Goal: Browse casually

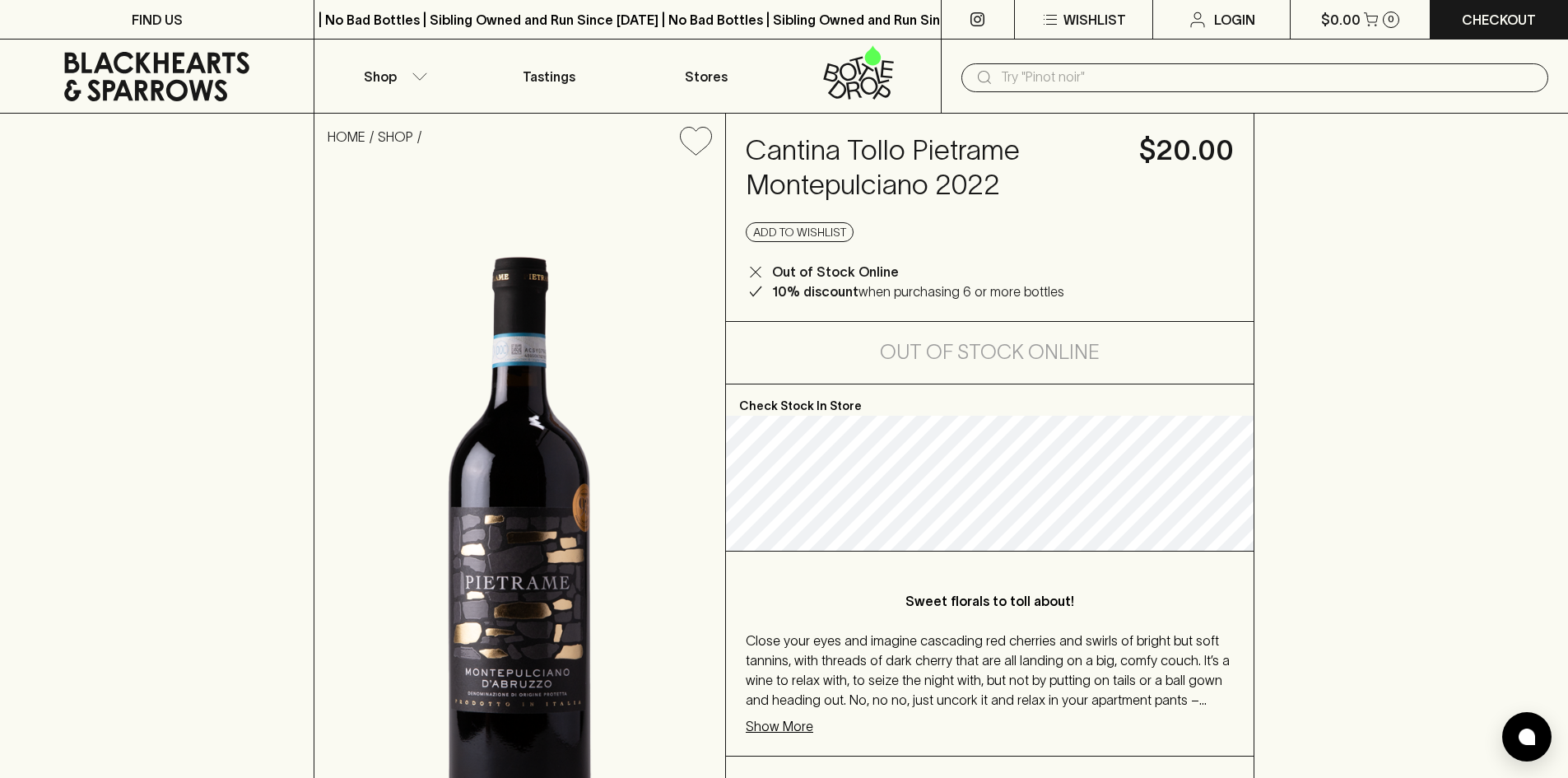
click at [163, 50] on link at bounding box center [157, 77] width 314 height 74
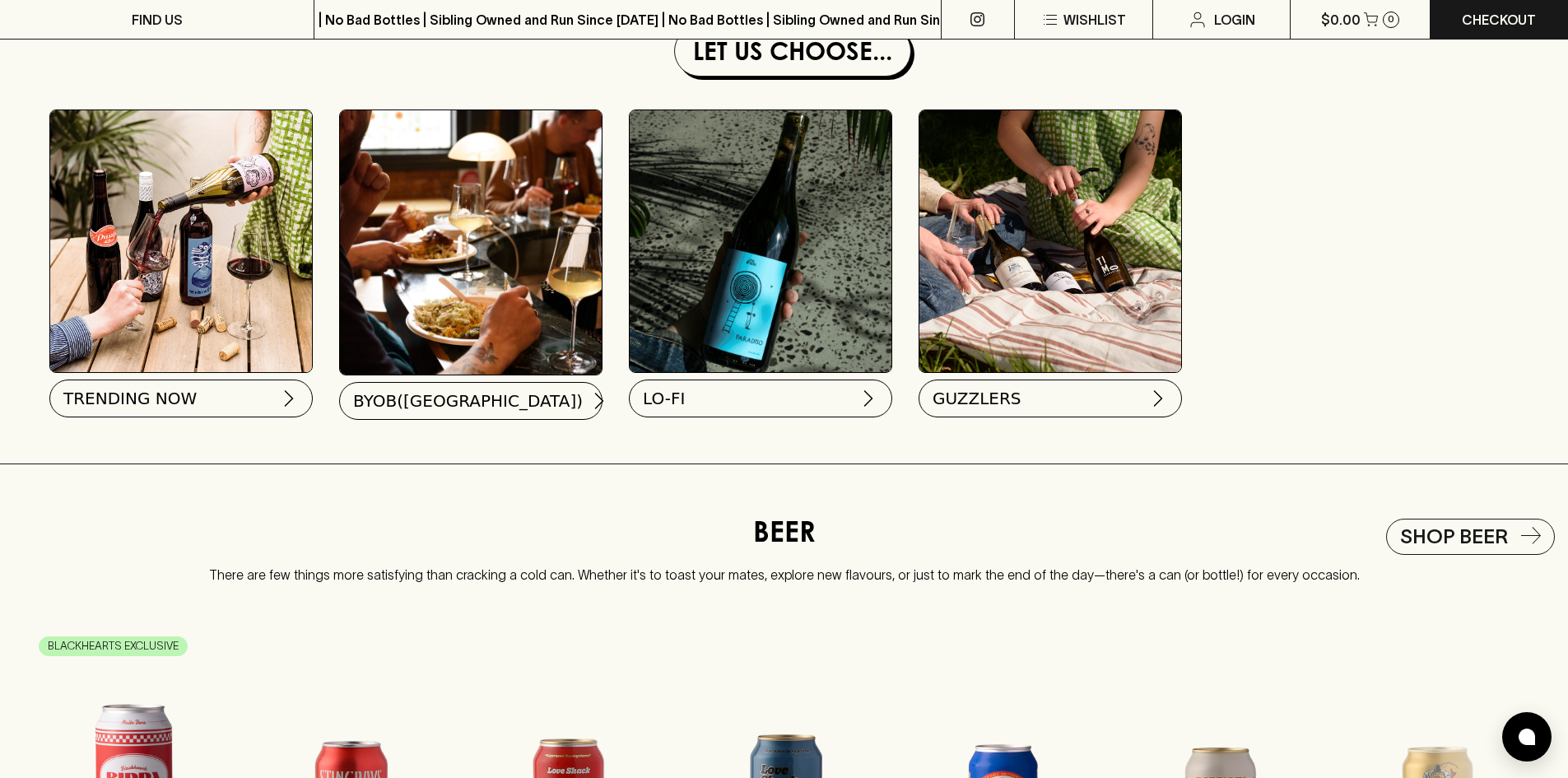
scroll to position [2141, 0]
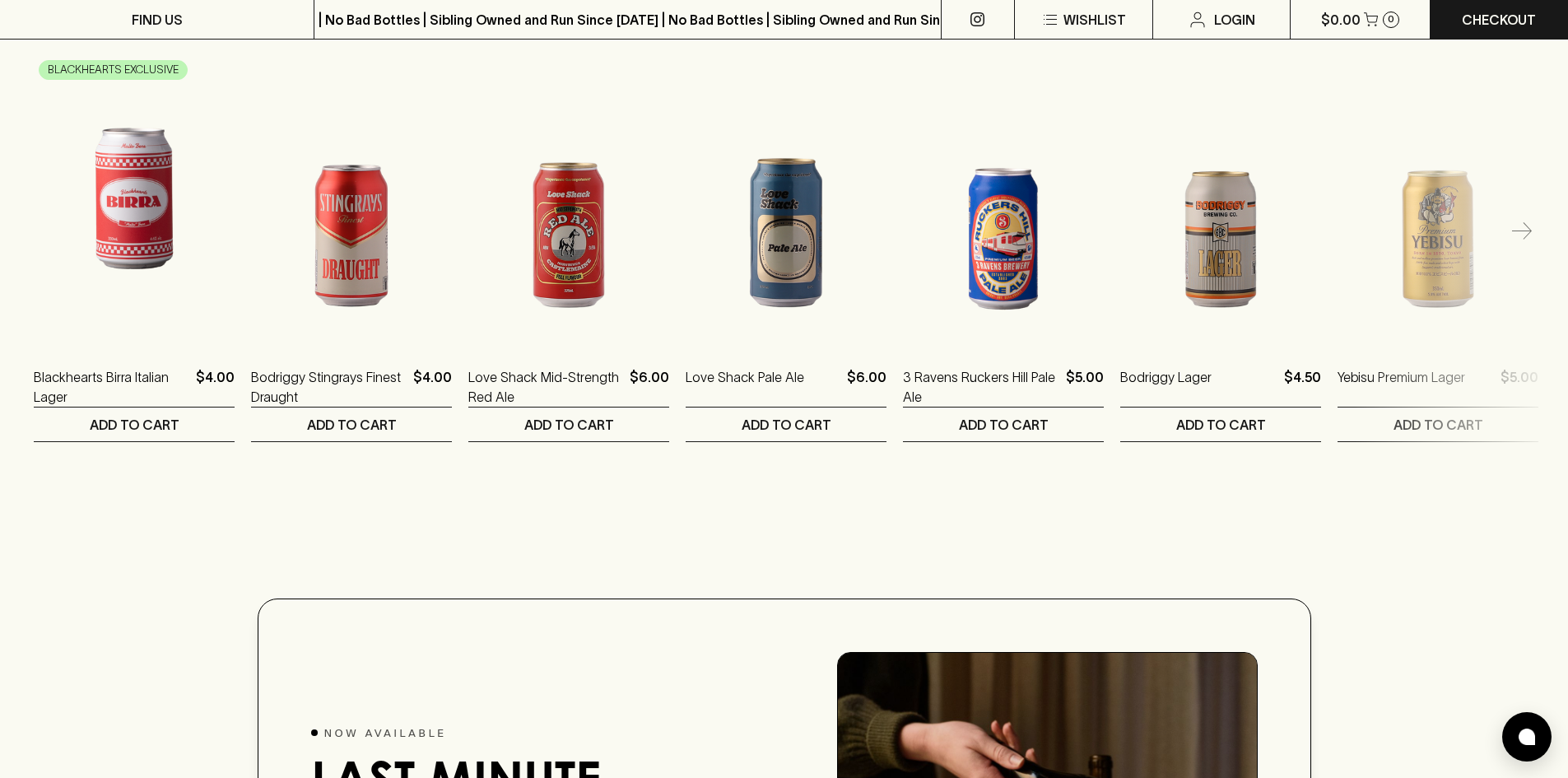
click at [1525, 238] on icon "button" at bounding box center [1522, 232] width 19 height 19
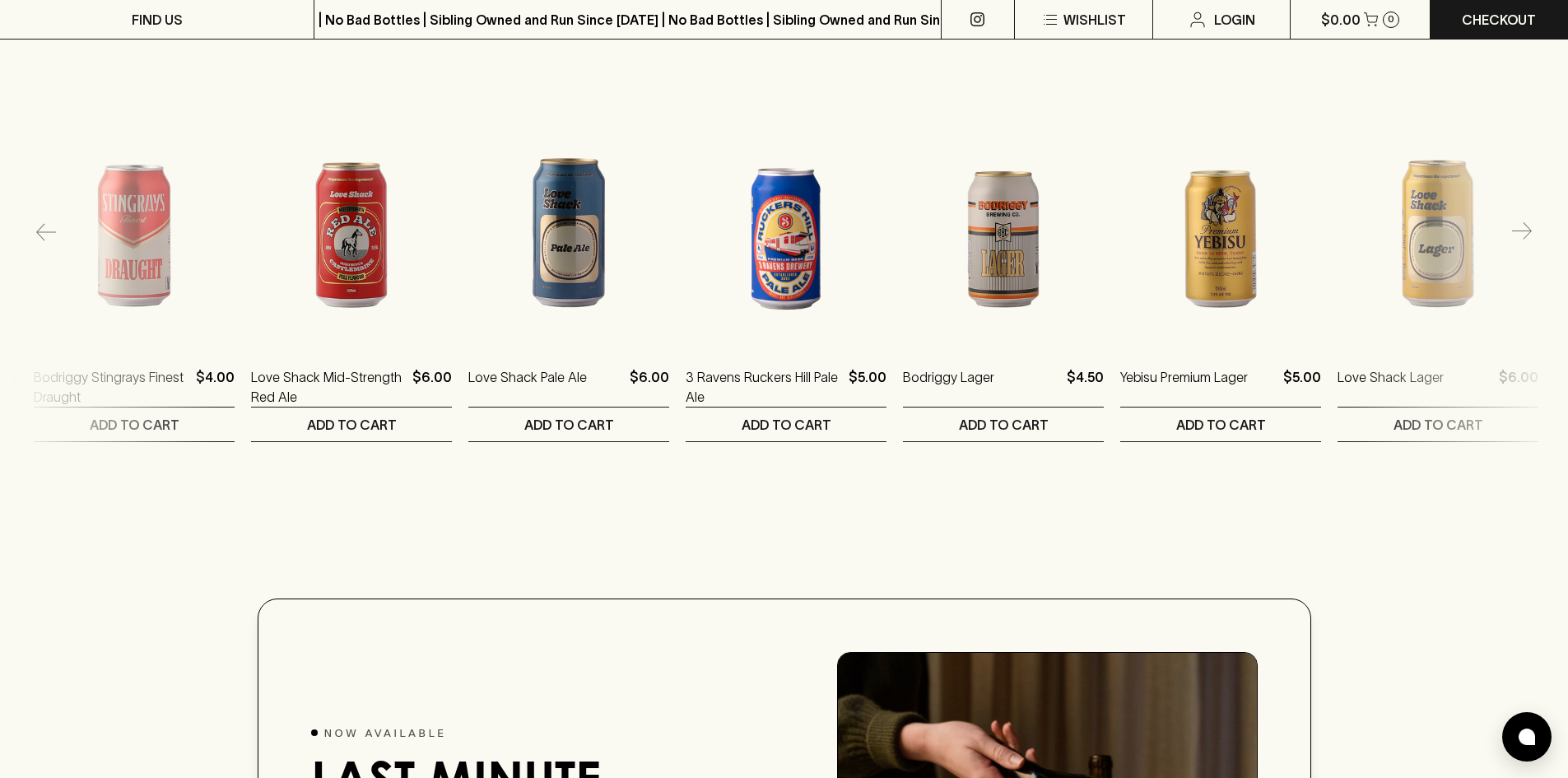
click at [1525, 238] on icon "button" at bounding box center [1522, 232] width 19 height 19
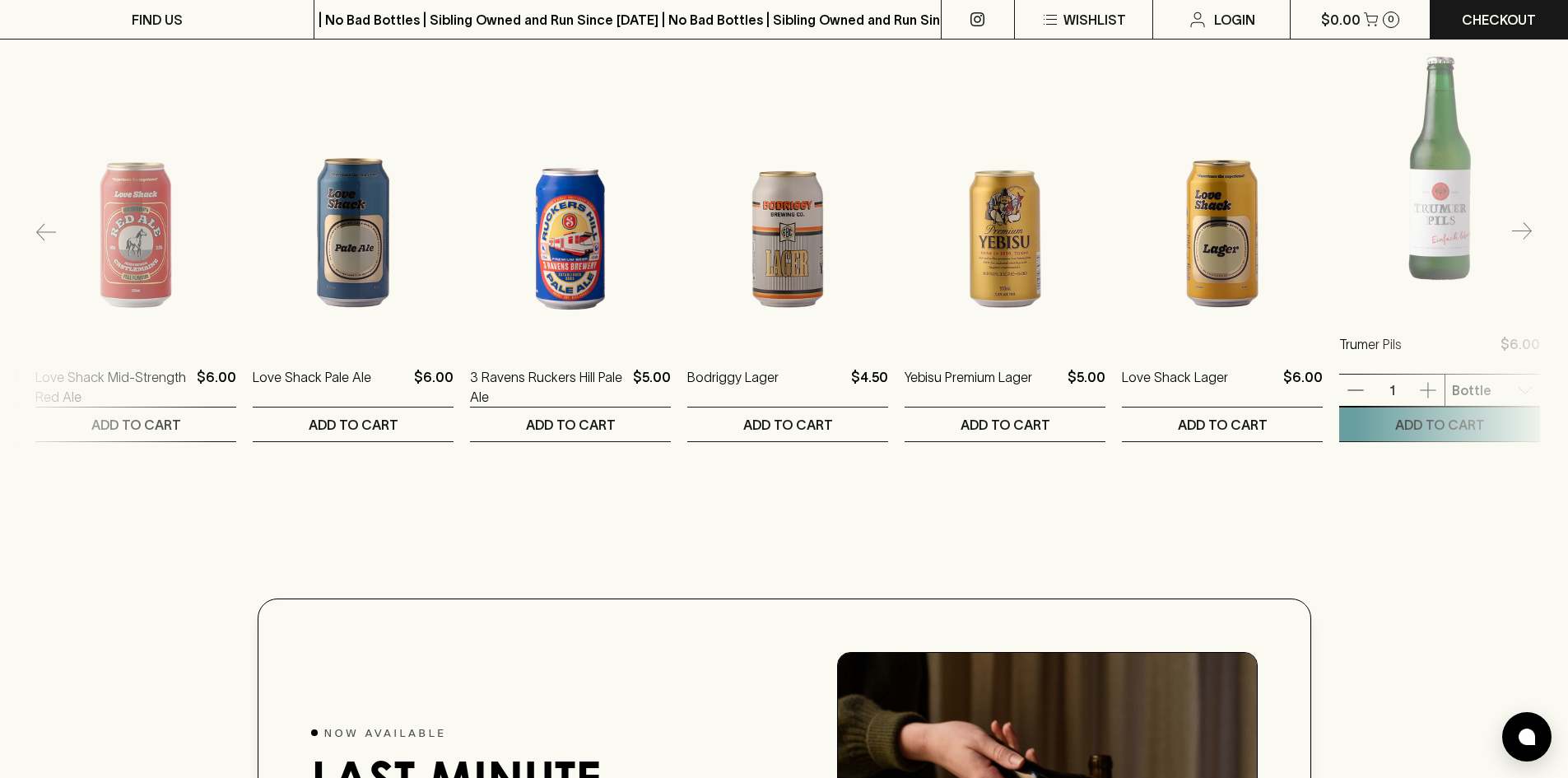
scroll to position [0, 434]
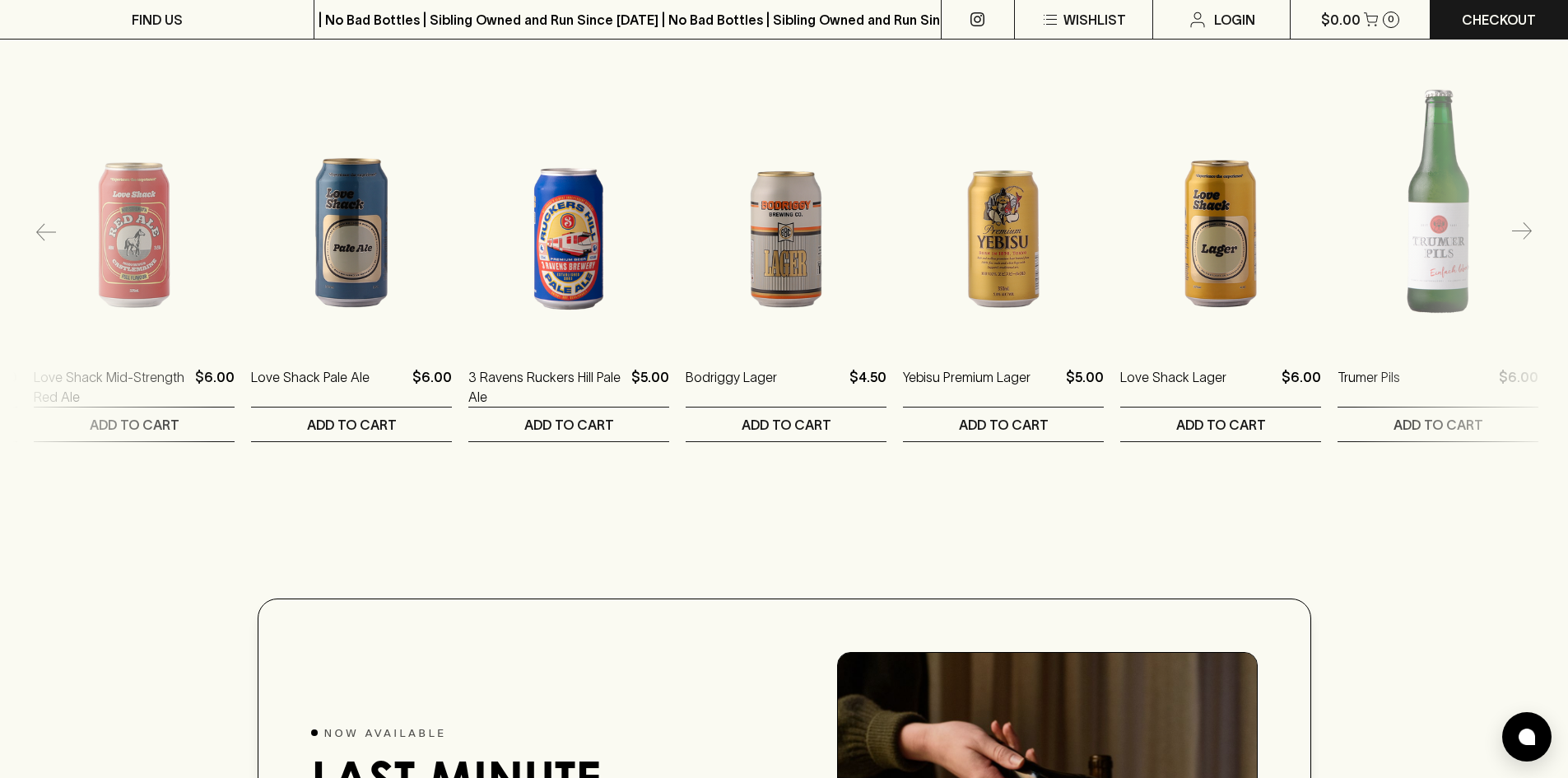
click at [1431, 579] on div at bounding box center [784, 558] width 1568 height 41
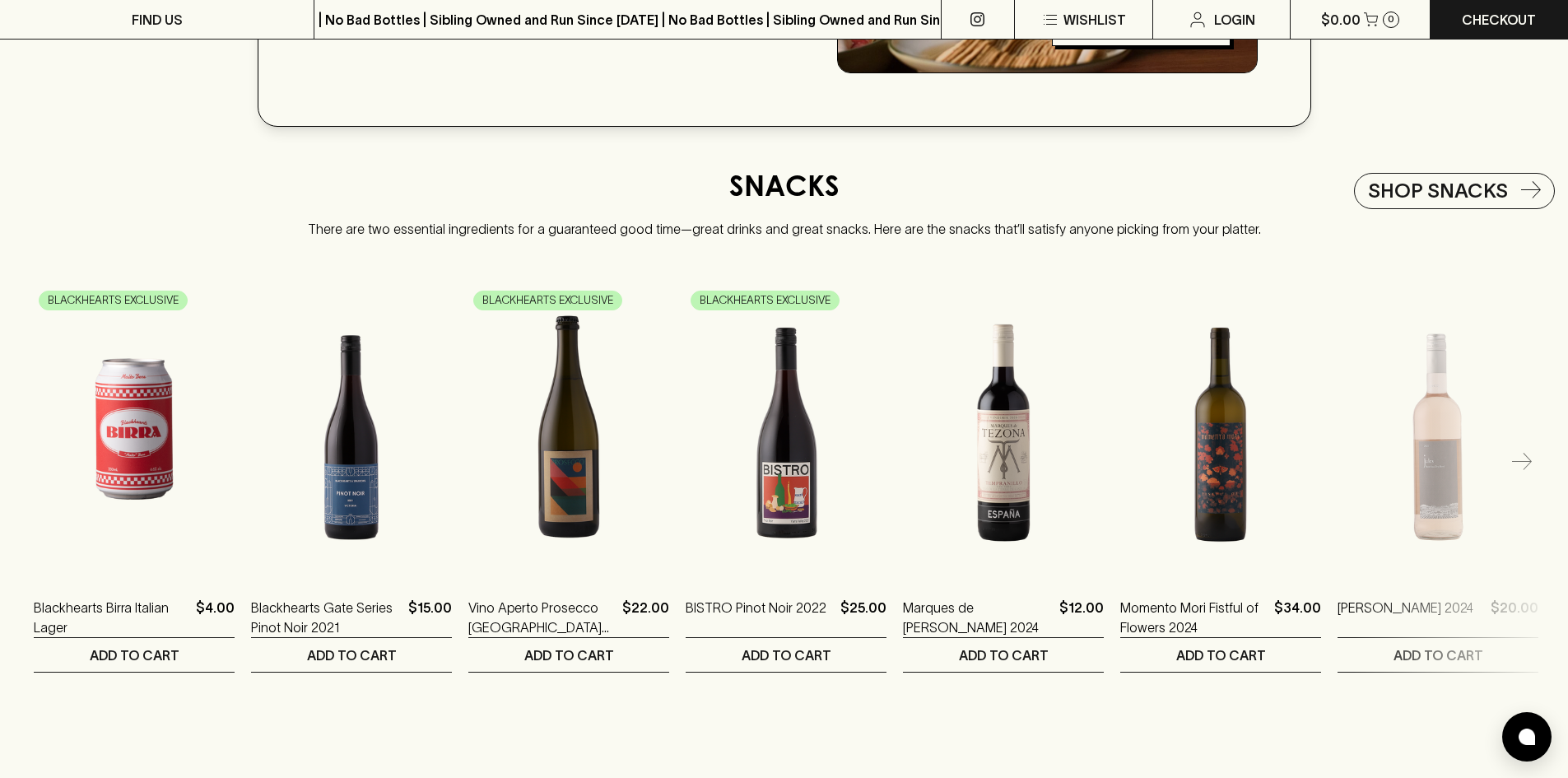
scroll to position [3212, 0]
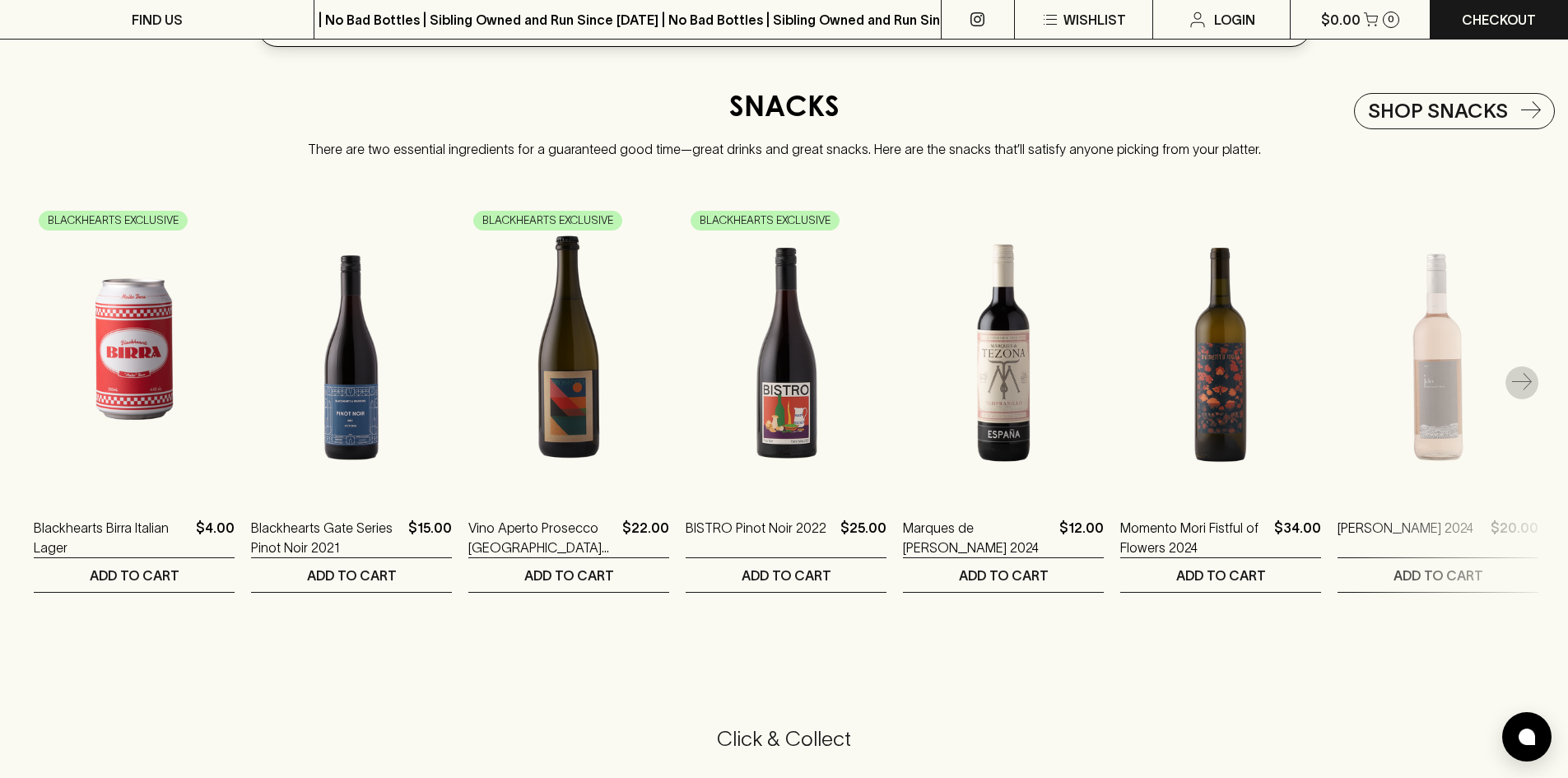
click at [1528, 384] on icon "button" at bounding box center [1522, 382] width 19 height 19
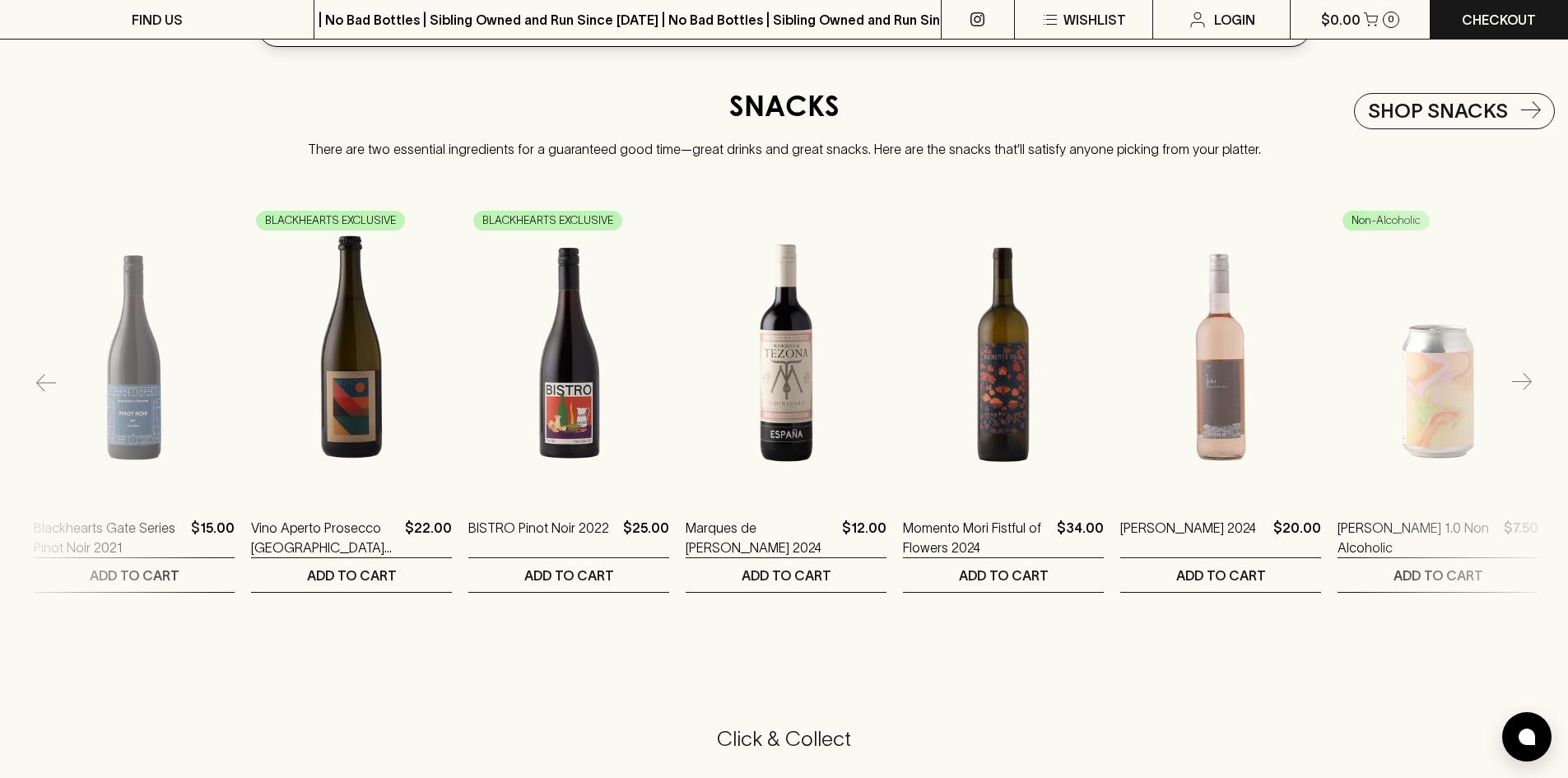
click at [1528, 384] on icon "button" at bounding box center [1522, 382] width 19 height 19
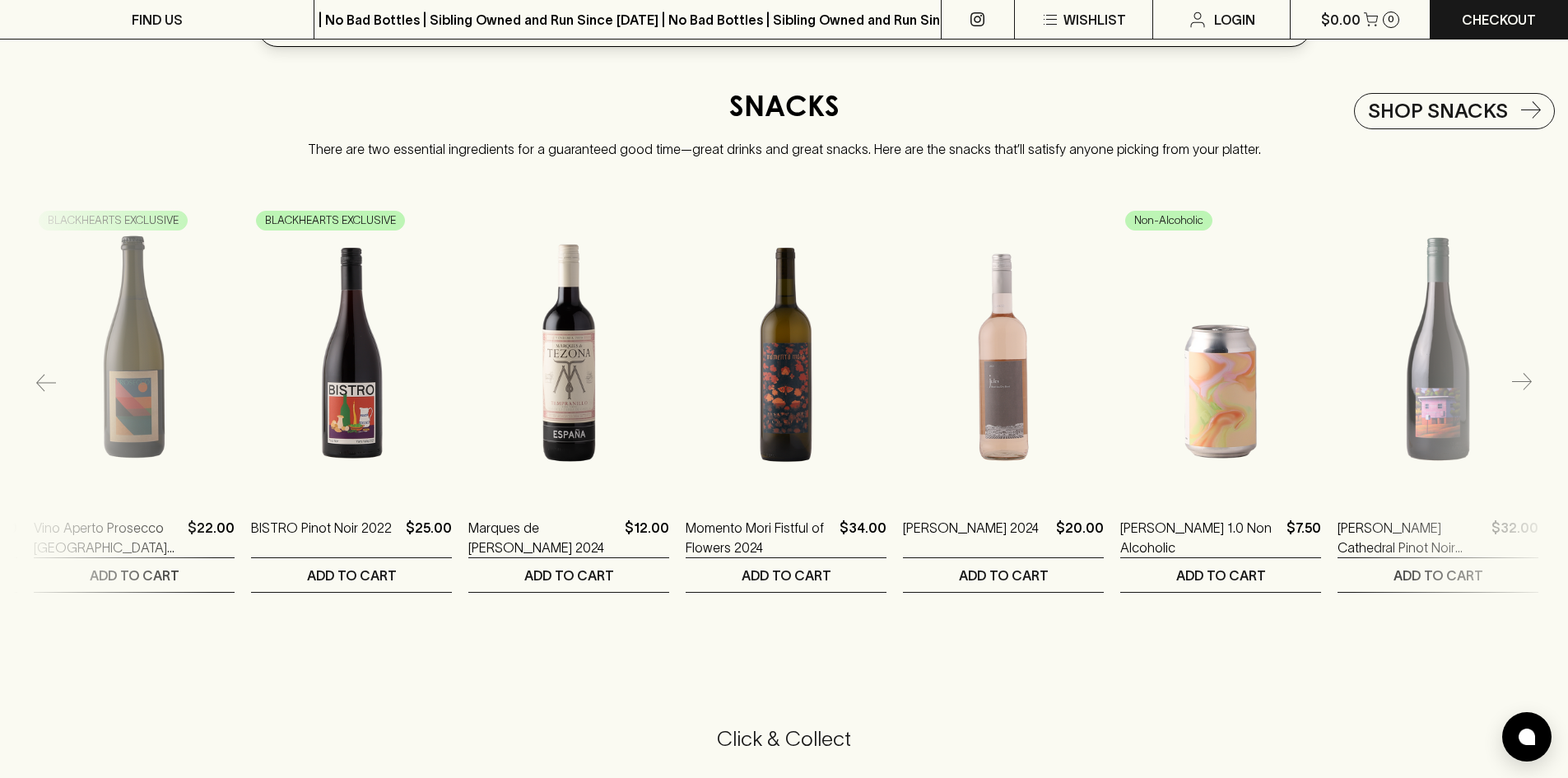
click at [1528, 384] on icon "button" at bounding box center [1522, 382] width 19 height 19
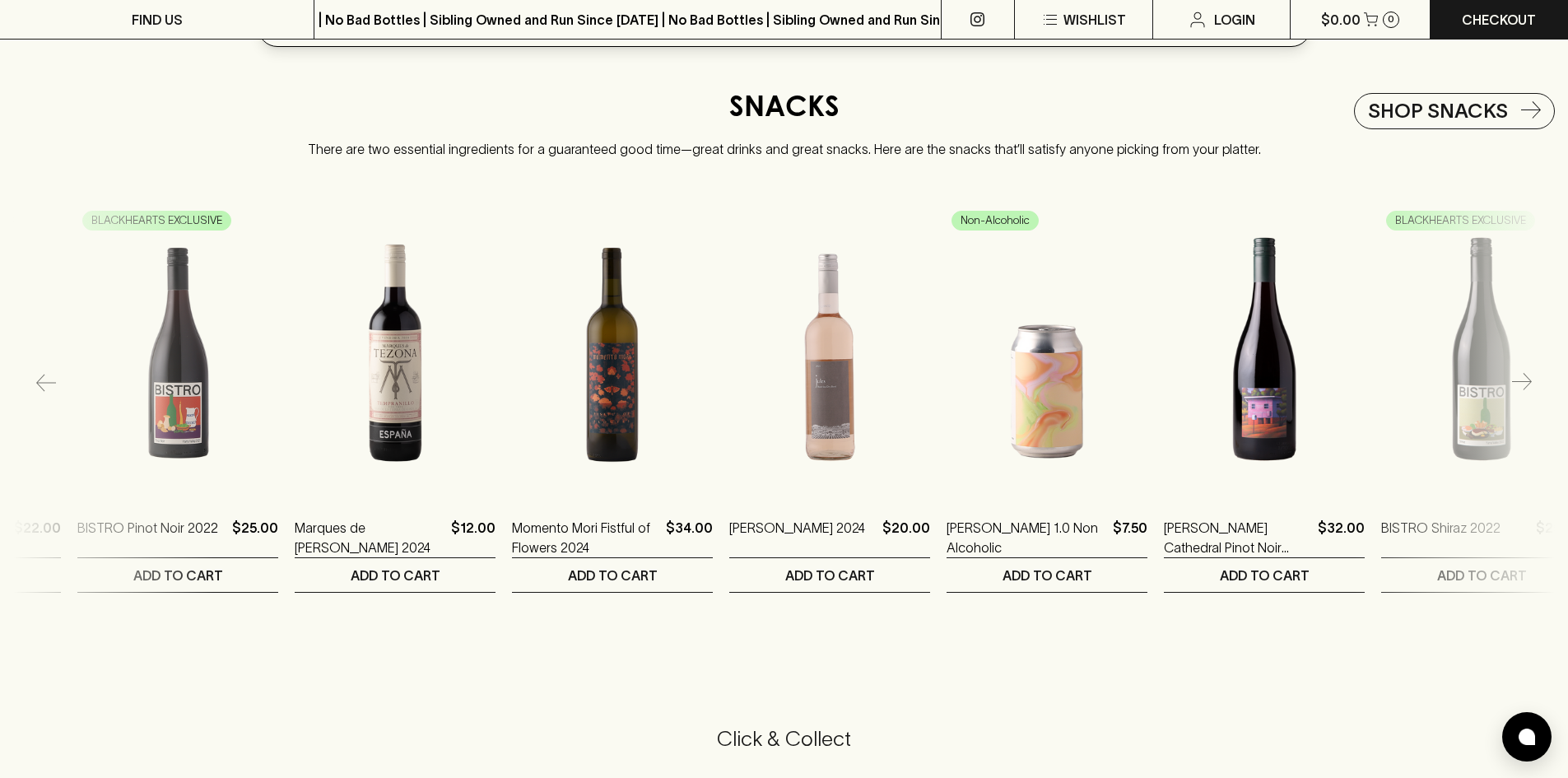
click at [1528, 384] on icon "button" at bounding box center [1522, 382] width 19 height 19
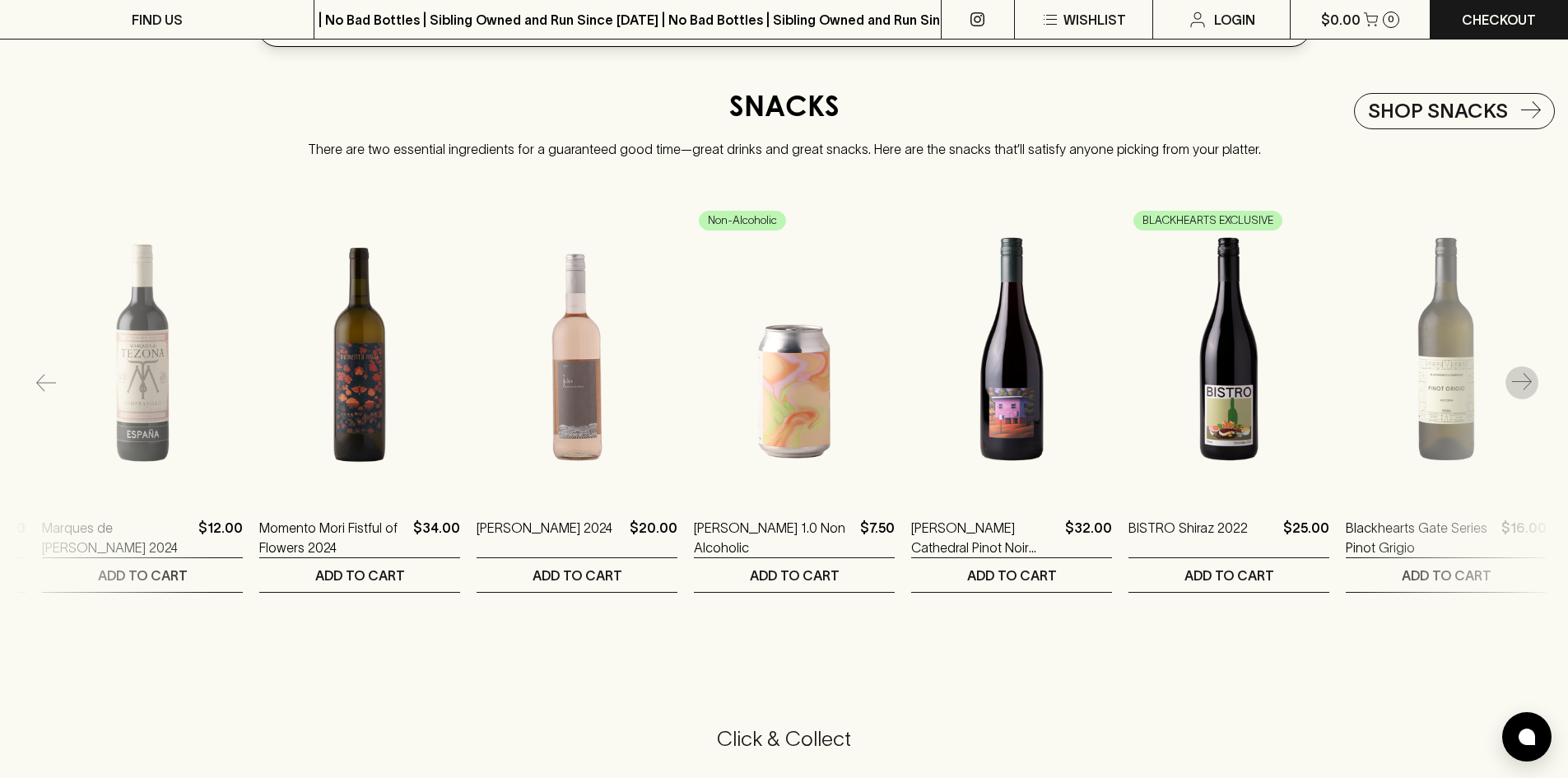
click at [1528, 384] on icon "button" at bounding box center [1522, 382] width 19 height 19
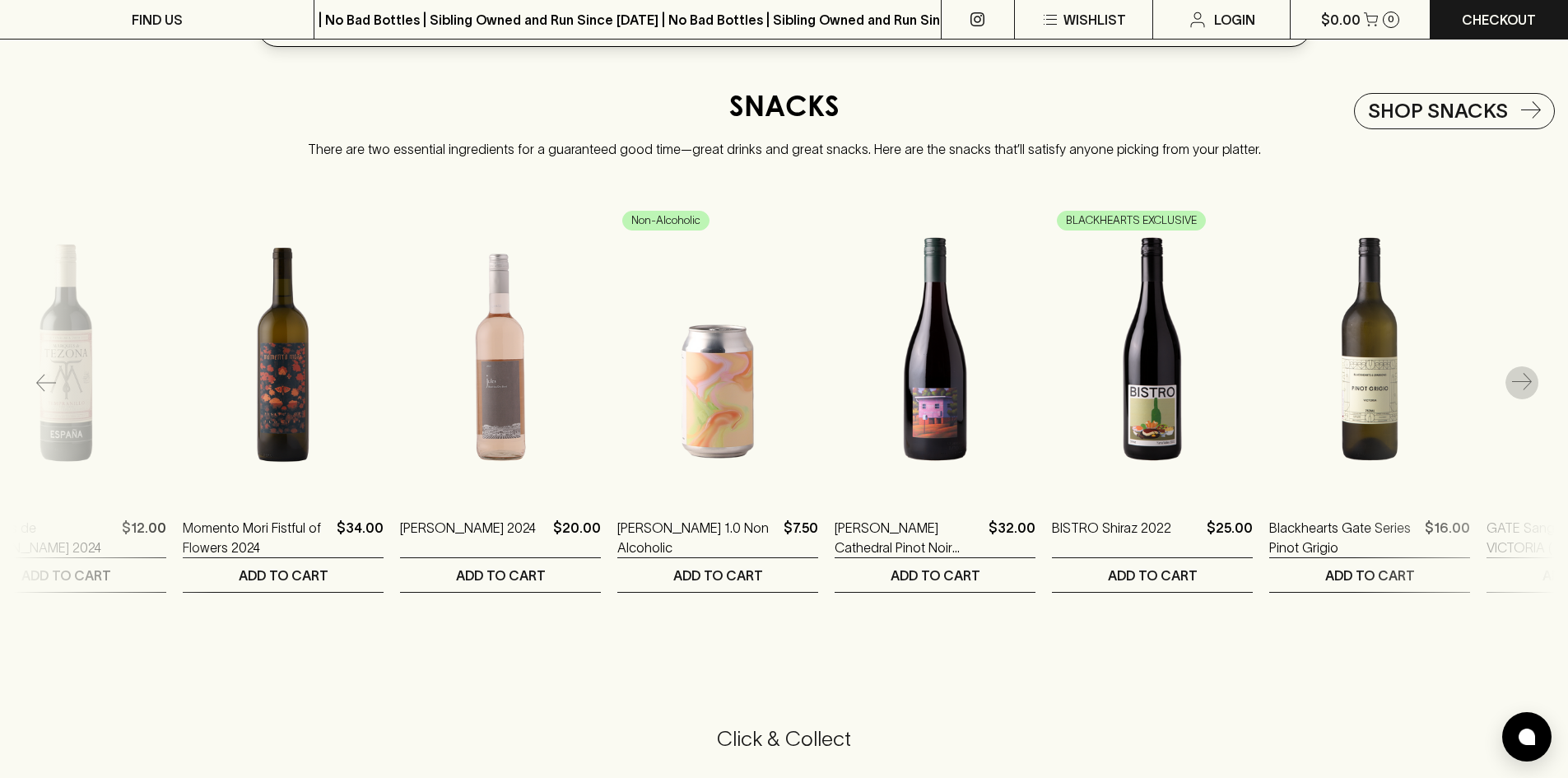
click at [1528, 384] on icon "button" at bounding box center [1522, 382] width 19 height 19
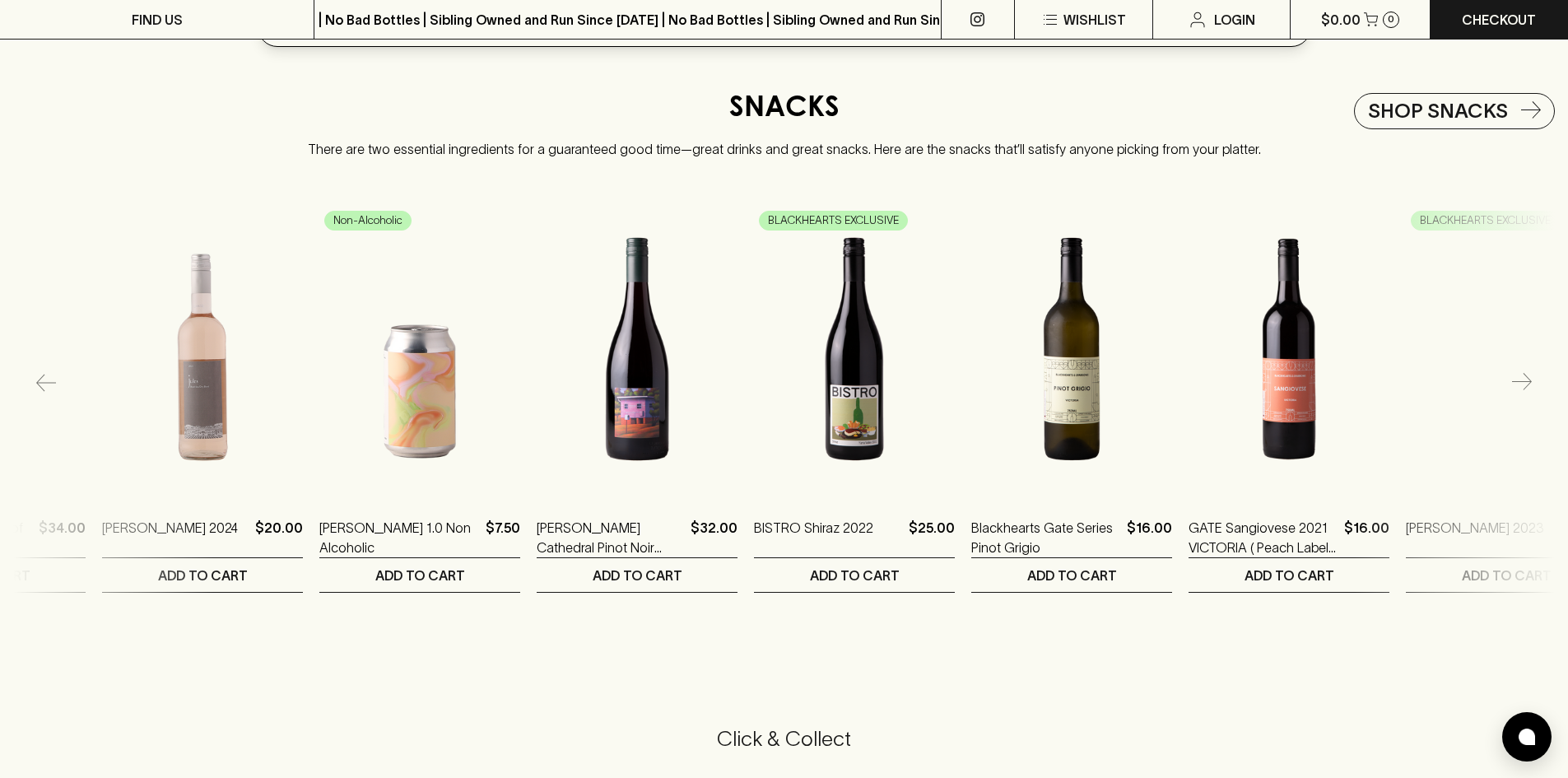
click at [1528, 384] on icon "button" at bounding box center [1522, 382] width 19 height 19
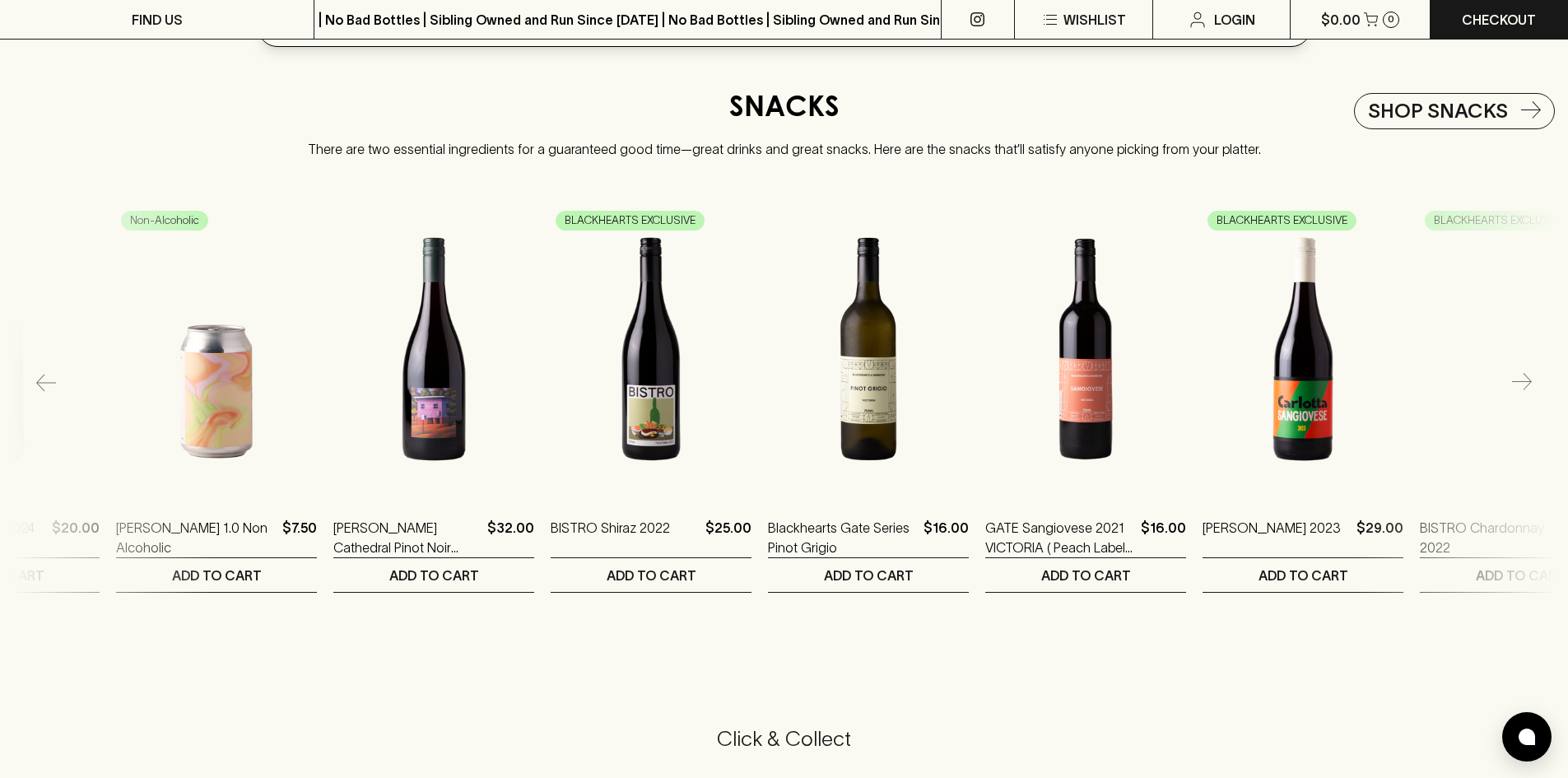
click at [1528, 384] on icon "button" at bounding box center [1522, 382] width 19 height 19
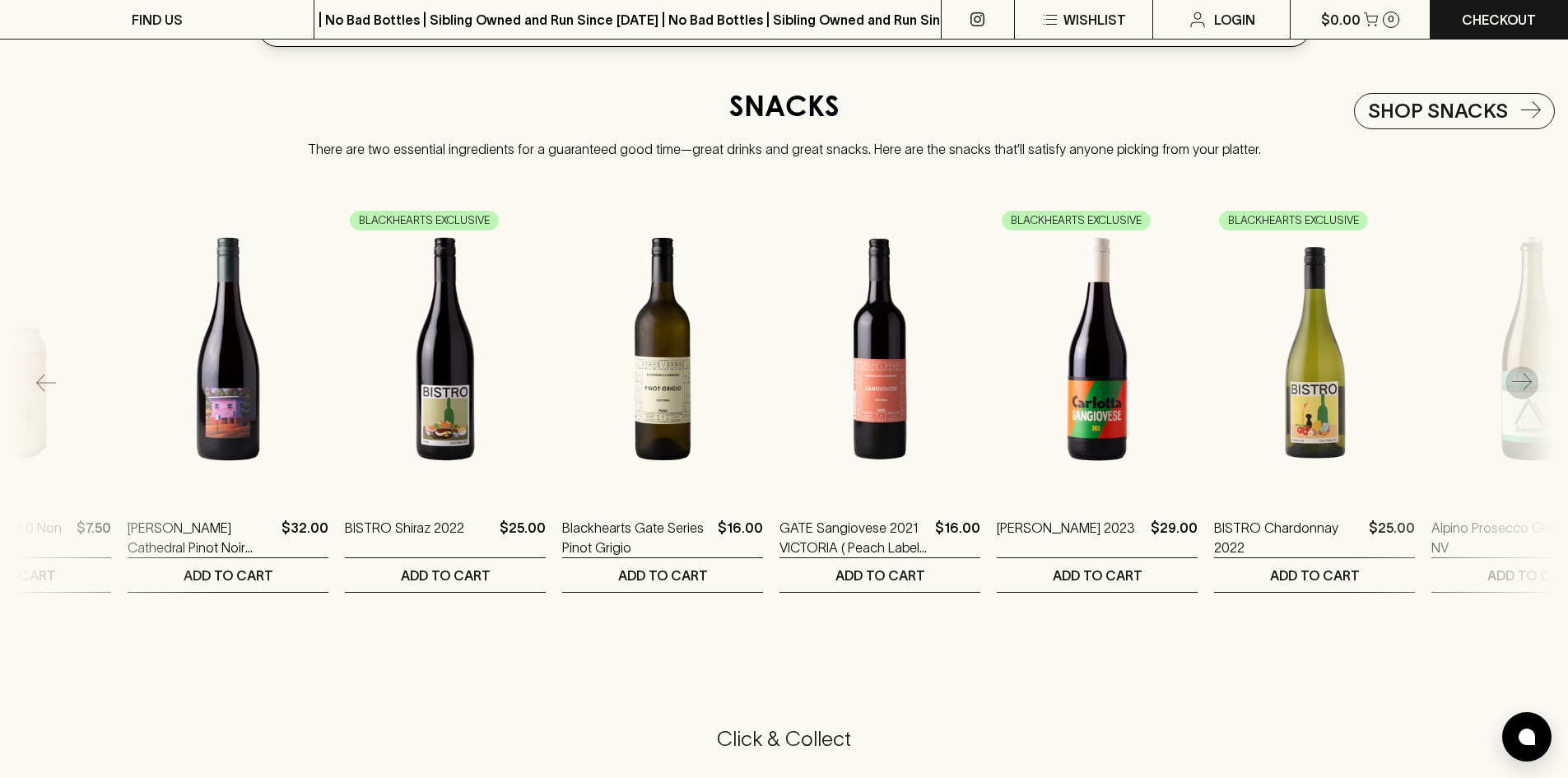
click at [1528, 384] on icon "button" at bounding box center [1522, 382] width 19 height 19
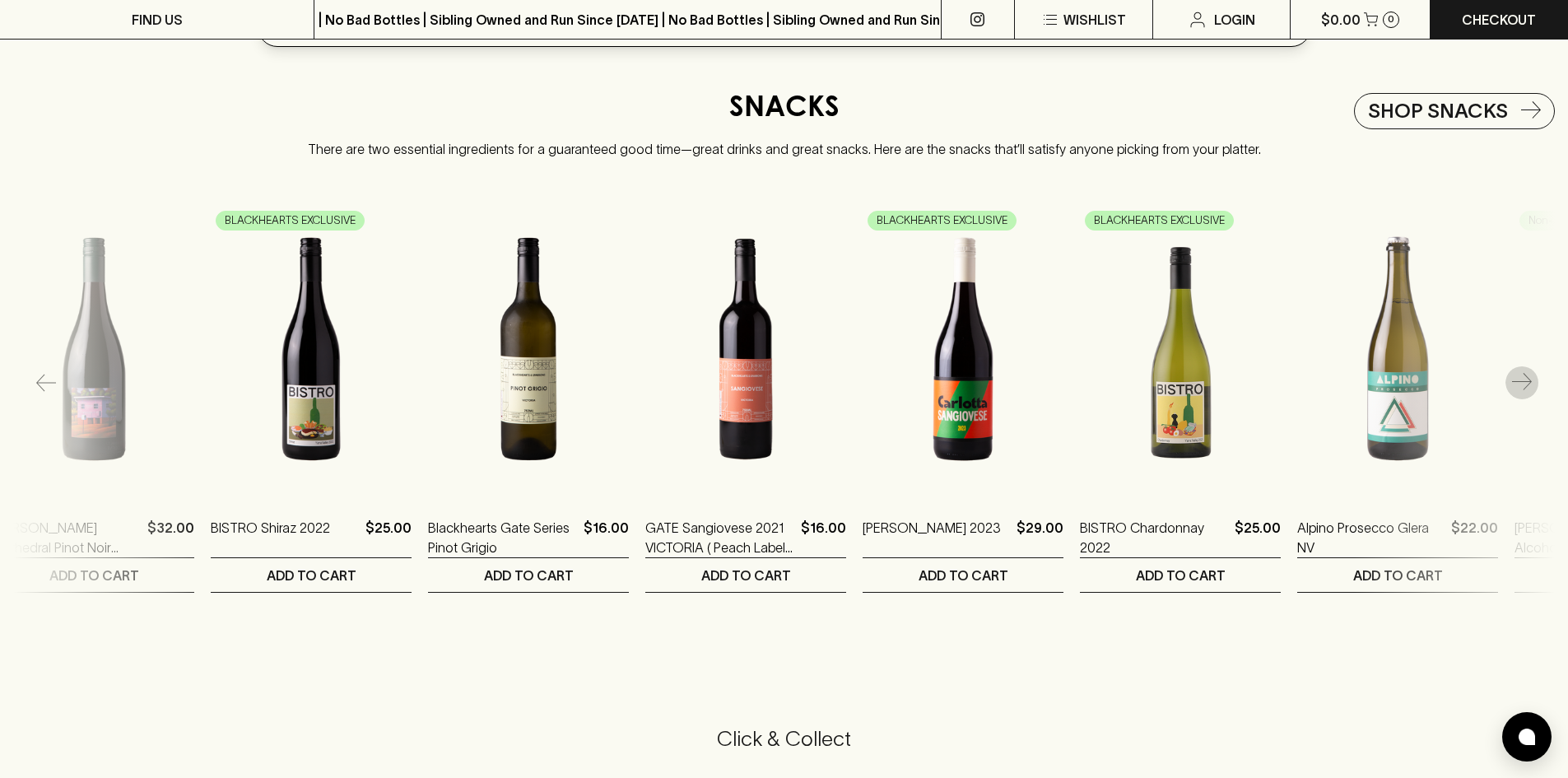
click at [1528, 384] on icon "button" at bounding box center [1522, 382] width 19 height 19
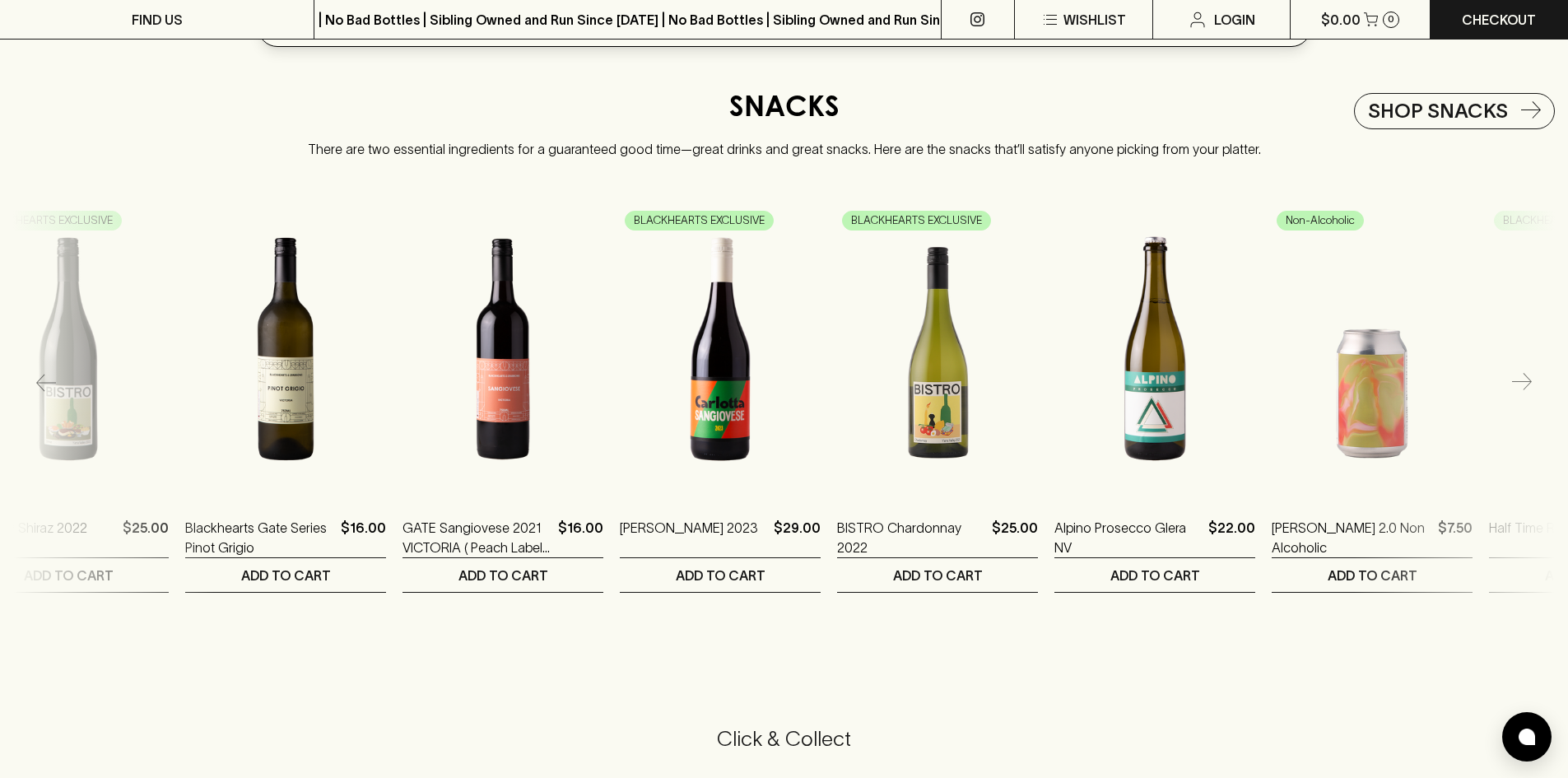
scroll to position [0, 2051]
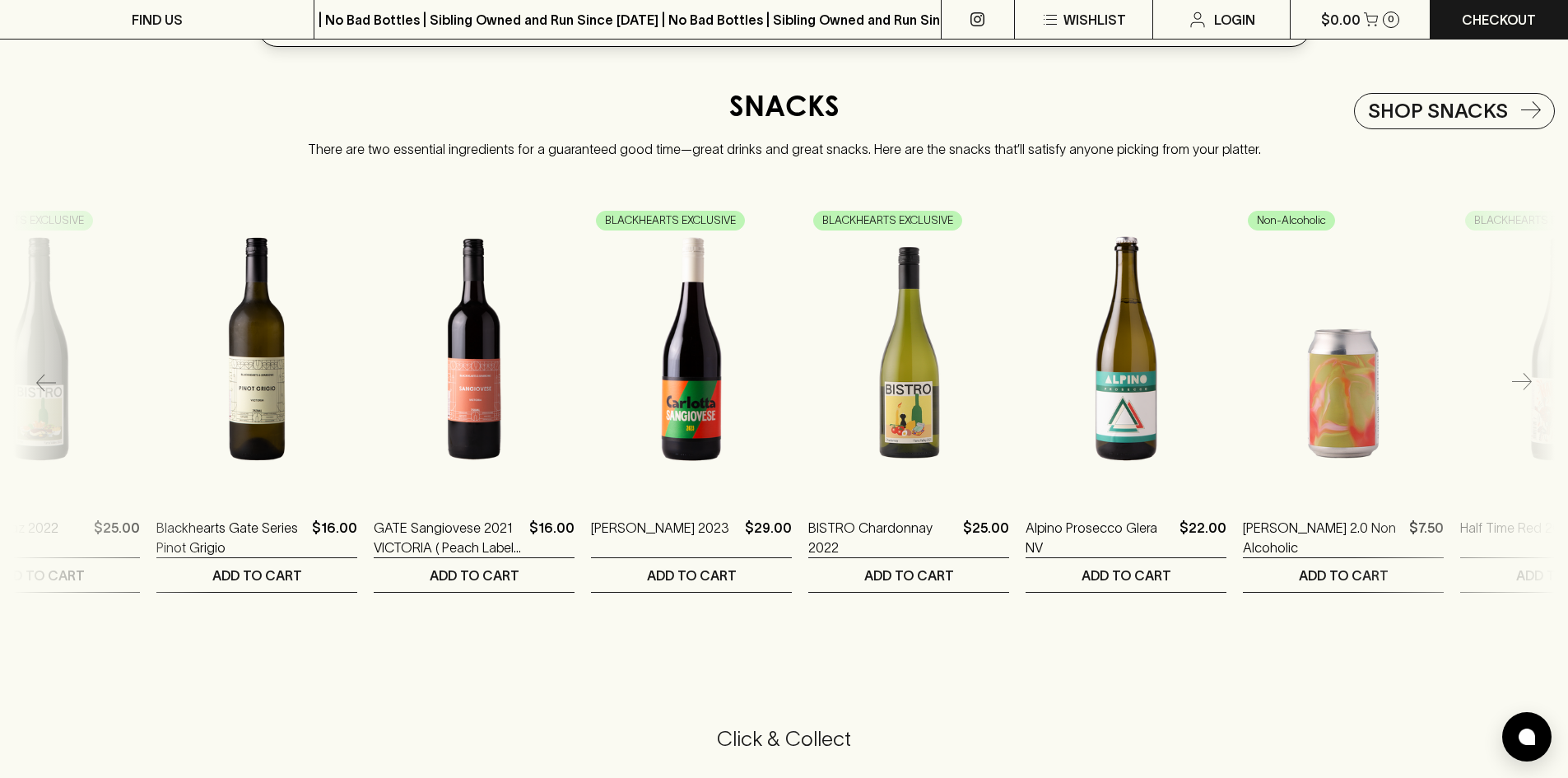
click at [1528, 384] on icon "button" at bounding box center [1522, 382] width 19 height 19
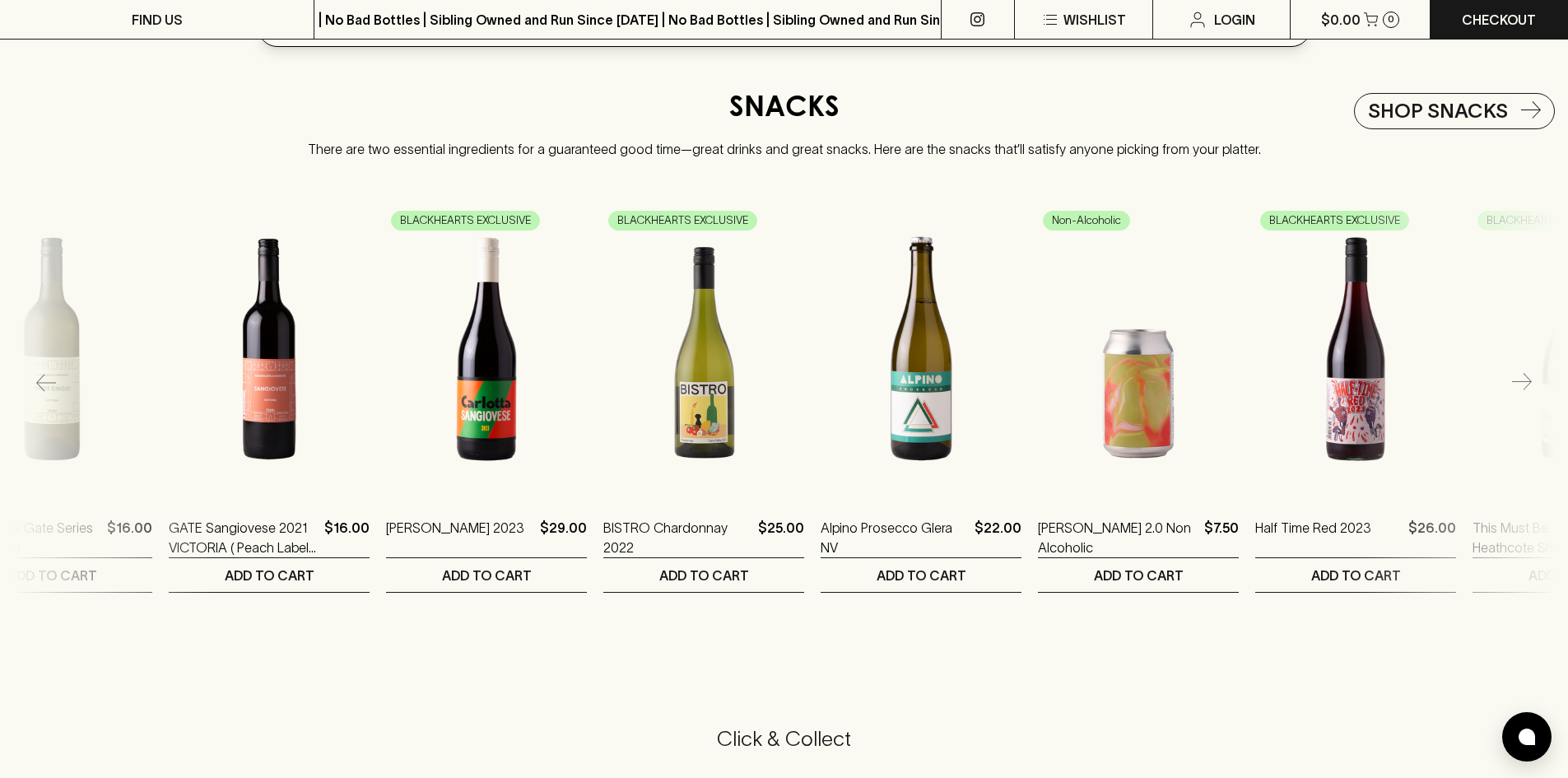
click at [1528, 384] on icon "button" at bounding box center [1522, 382] width 19 height 19
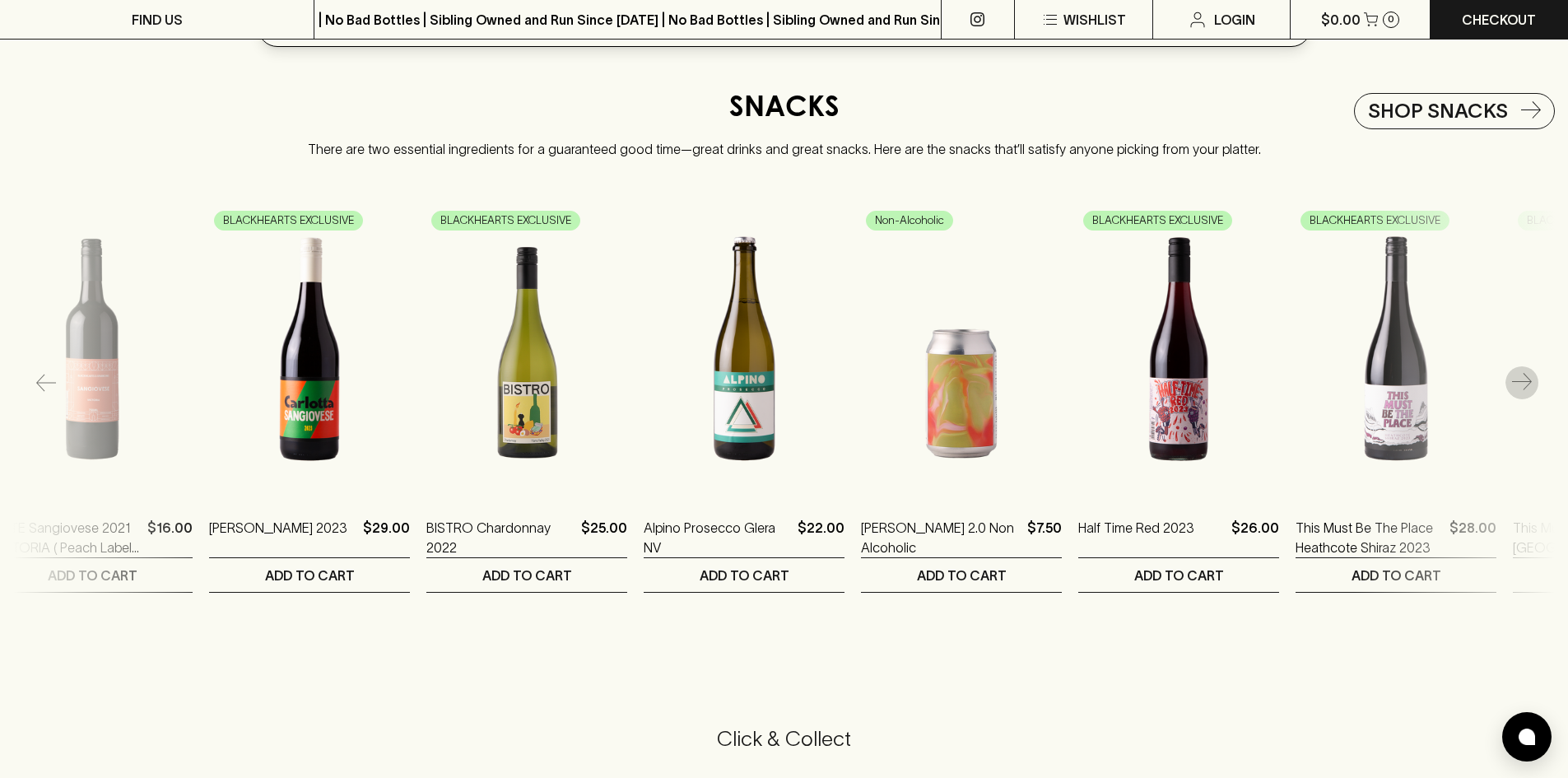
click at [1528, 384] on icon "button" at bounding box center [1522, 382] width 19 height 19
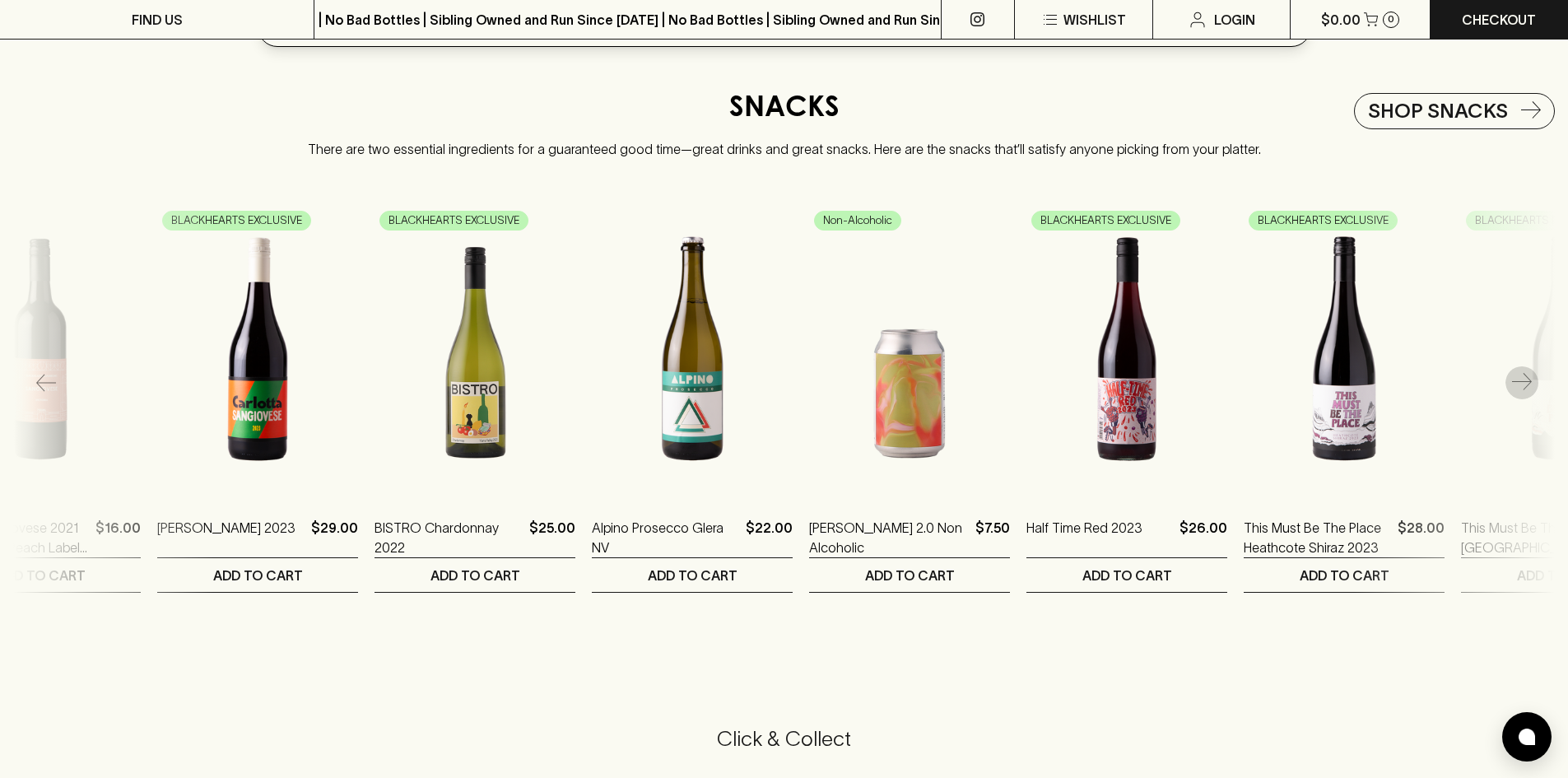
click at [1528, 384] on icon "button" at bounding box center [1522, 382] width 19 height 19
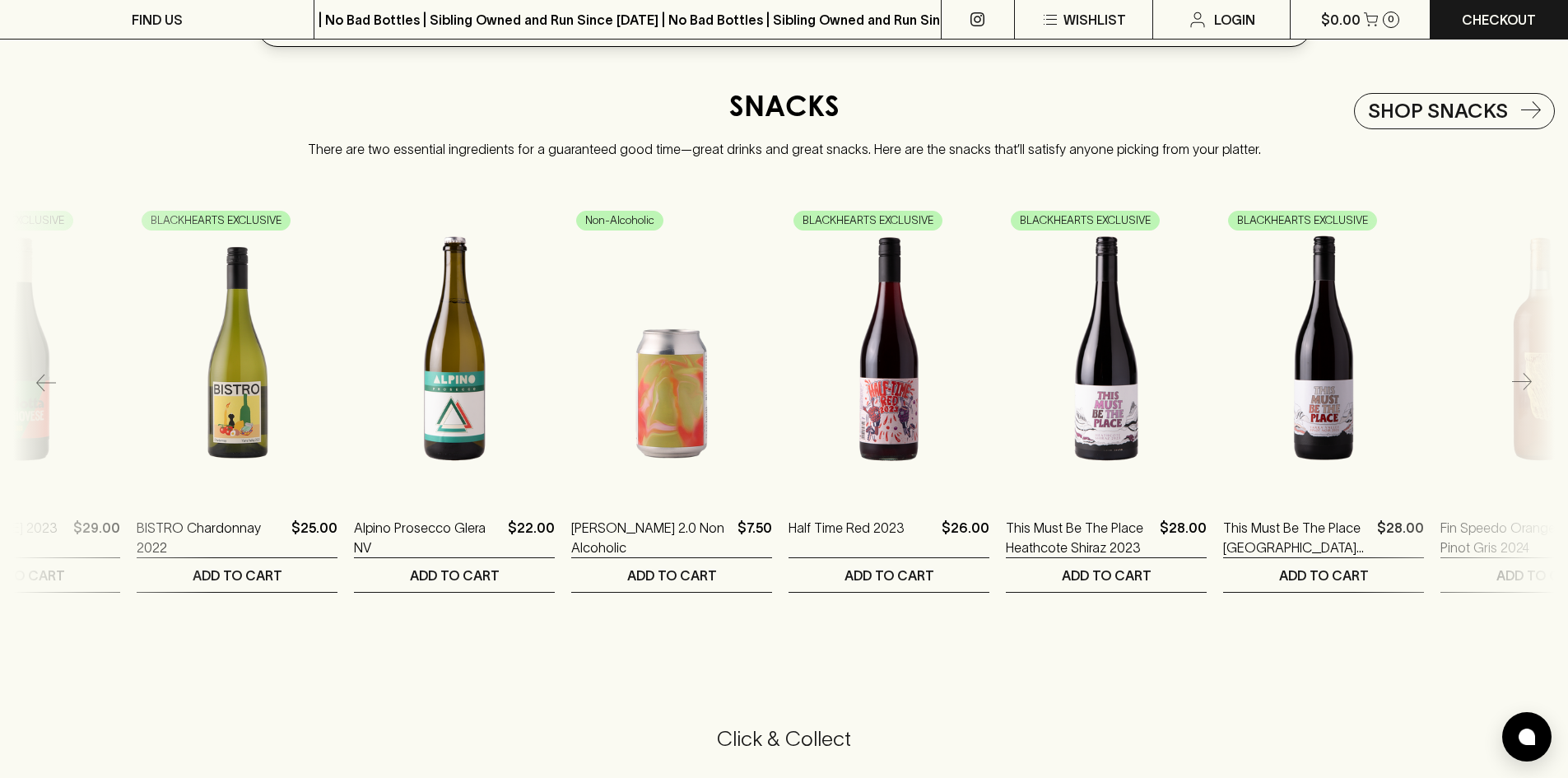
click at [1528, 384] on icon "button" at bounding box center [1522, 382] width 19 height 19
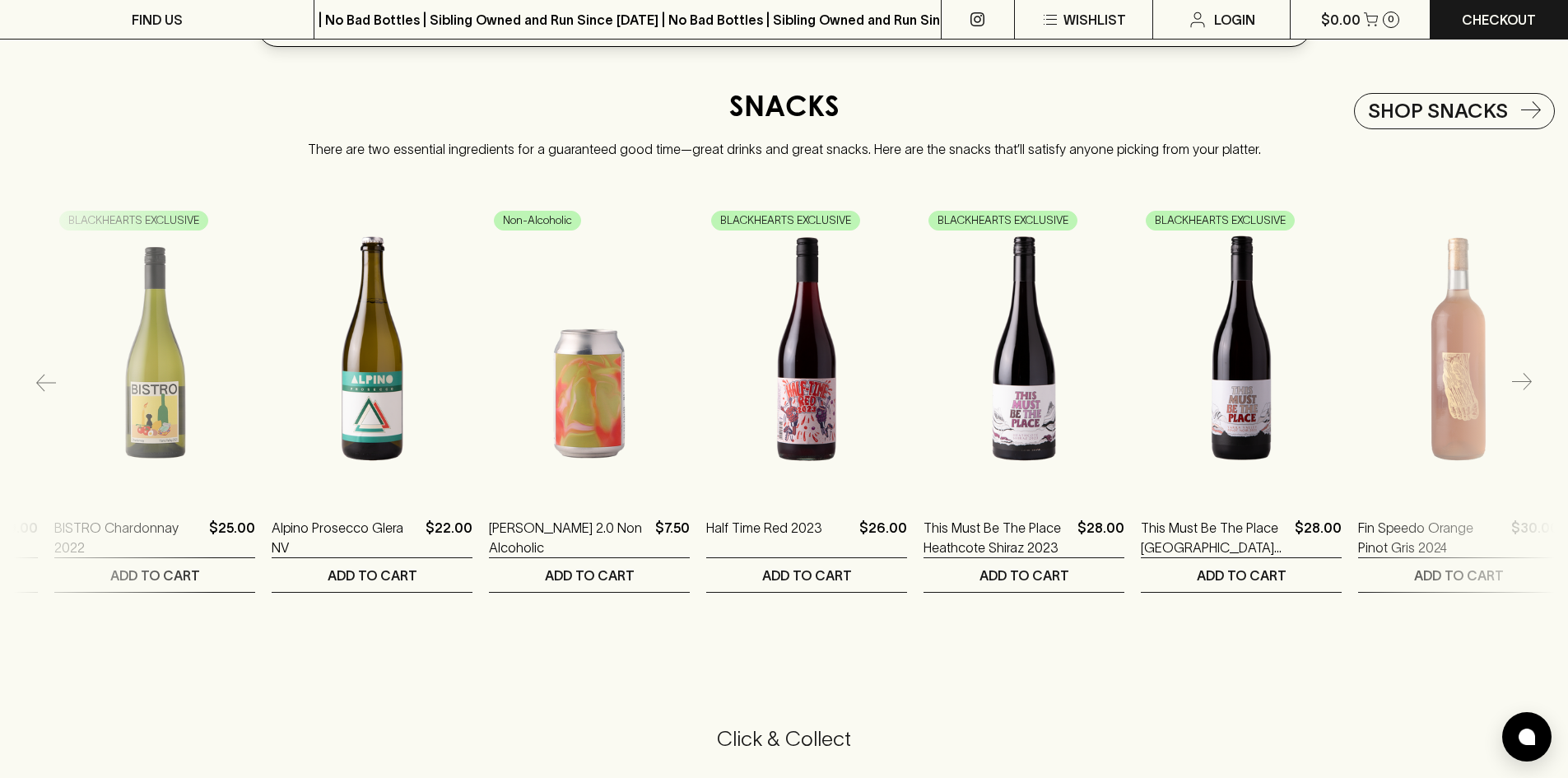
click at [1528, 384] on img at bounding box center [1459, 349] width 201 height 288
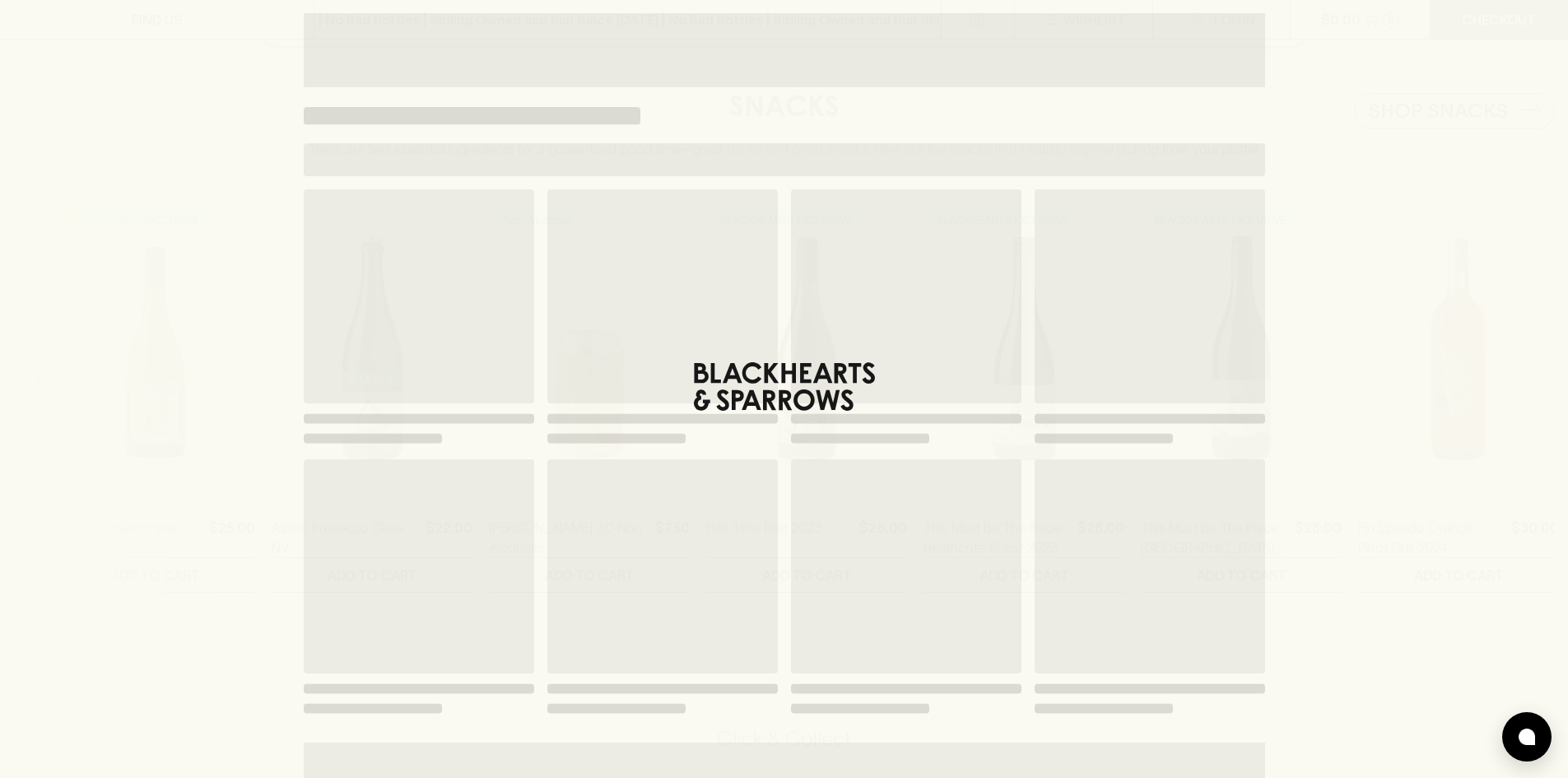
scroll to position [0, 2809]
